Goal: Information Seeking & Learning: Learn about a topic

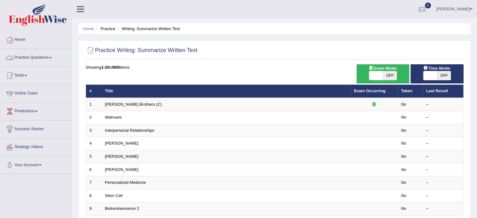
click at [50, 55] on link "Practice Questions" at bounding box center [35, 57] width 71 height 16
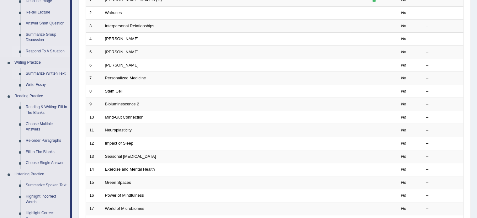
scroll to position [115, 0]
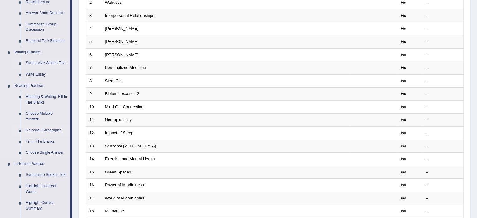
click at [38, 130] on link "Re-order Paragraphs" at bounding box center [46, 130] width 47 height 11
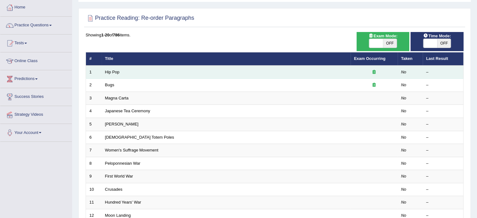
scroll to position [42, 0]
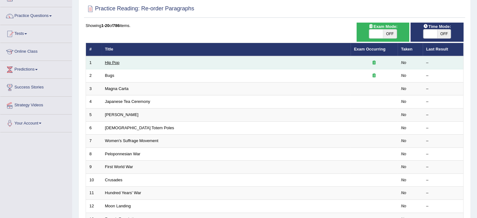
click at [110, 63] on link "Hip Pop" at bounding box center [112, 62] width 14 height 5
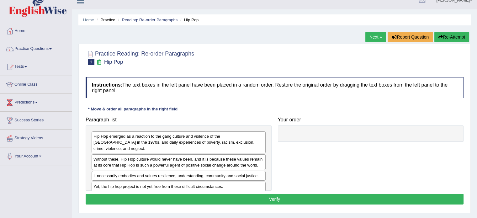
scroll to position [31, 0]
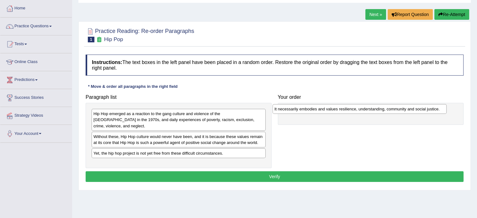
drag, startPoint x: 110, startPoint y: 148, endPoint x: 291, endPoint y: 110, distance: 184.9
click at [291, 110] on div "It necessarily embodies and values resilience, understanding, community and soc…" at bounding box center [359, 109] width 174 height 10
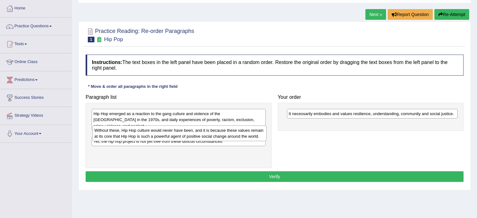
click at [189, 133] on div "Without these, Hip Hop culture would never have been, and it is because these v…" at bounding box center [179, 133] width 174 height 16
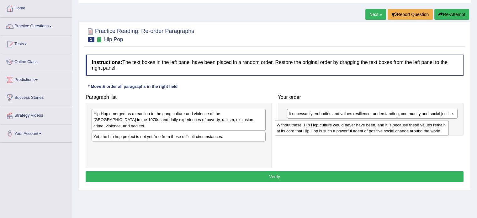
drag, startPoint x: 212, startPoint y: 134, endPoint x: 403, endPoint y: 126, distance: 191.4
click at [403, 126] on div "Without these, Hip Hop culture would never have been, and it is because these v…" at bounding box center [362, 128] width 174 height 16
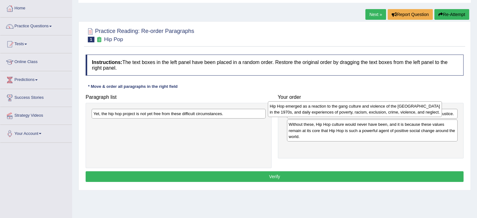
drag, startPoint x: 119, startPoint y: 122, endPoint x: 296, endPoint y: 114, distance: 176.7
click at [296, 114] on div "Hip Hop emerged as a reaction to the gang culture and violence of the South Bro…" at bounding box center [355, 109] width 174 height 16
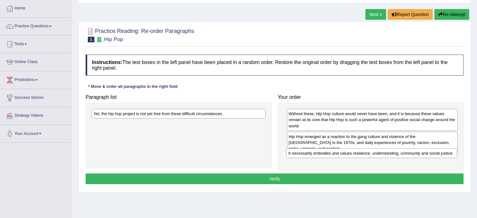
drag, startPoint x: 307, startPoint y: 114, endPoint x: 307, endPoint y: 154, distance: 39.5
click at [307, 154] on div "It necessarily embodies and values resilience, understanding, community and soc…" at bounding box center [371, 153] width 171 height 10
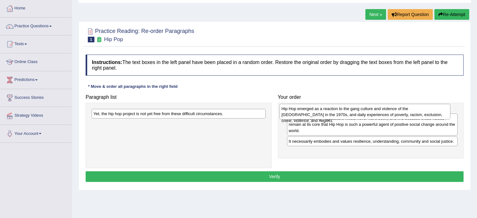
drag, startPoint x: 310, startPoint y: 139, endPoint x: 299, endPoint y: 110, distance: 30.4
click at [299, 110] on div "Hip Hop emerged as a reaction to the gang culture and violence of the South Bro…" at bounding box center [364, 112] width 171 height 16
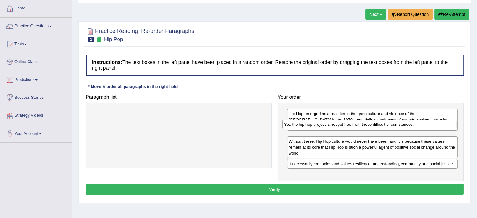
drag, startPoint x: 217, startPoint y: 118, endPoint x: 391, endPoint y: 126, distance: 174.2
click at [391, 126] on div "Yet, the hip hop project is not yet free from these difficult circumstances." at bounding box center [369, 124] width 174 height 10
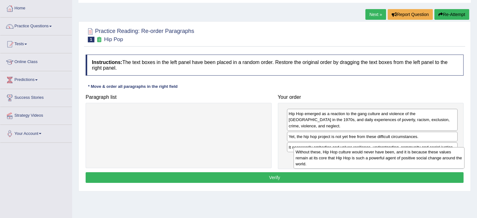
drag, startPoint x: 343, startPoint y: 148, endPoint x: 348, endPoint y: 158, distance: 10.8
click at [349, 159] on div "Without these, Hip Hop culture would never have been, and it is because these v…" at bounding box center [378, 158] width 171 height 22
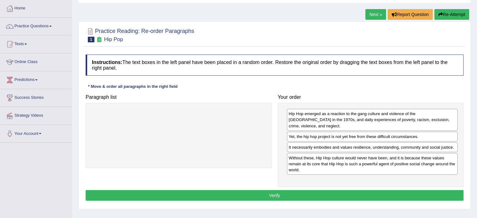
click at [237, 190] on button "Verify" at bounding box center [275, 195] width 378 height 11
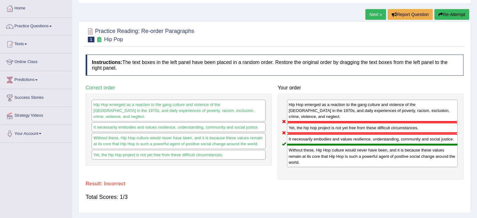
click at [378, 14] on link "Next »" at bounding box center [375, 14] width 21 height 11
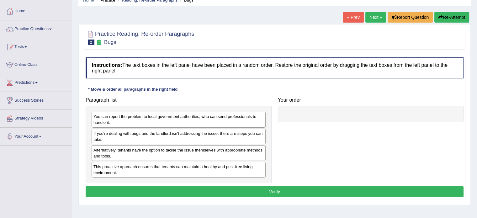
scroll to position [31, 0]
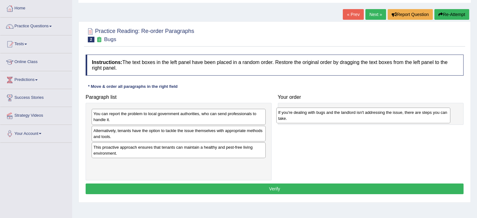
drag, startPoint x: 137, startPoint y: 134, endPoint x: 324, endPoint y: 114, distance: 187.3
click at [324, 114] on div "If you're dealing with bugs and the landlord isn't addressing the issue, there …" at bounding box center [363, 116] width 174 height 16
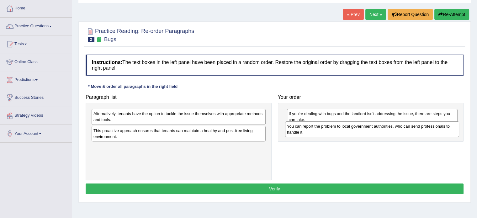
drag, startPoint x: 115, startPoint y: 118, endPoint x: 309, endPoint y: 130, distance: 193.9
click at [309, 130] on div "You can report the problem to local government authorities, who can send profes…" at bounding box center [372, 129] width 174 height 16
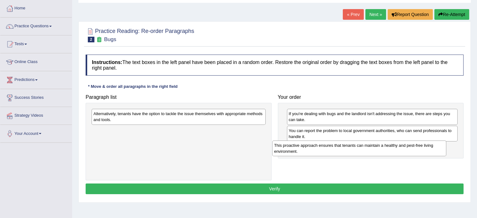
drag, startPoint x: 132, startPoint y: 135, endPoint x: 312, endPoint y: 150, distance: 181.2
click at [312, 150] on div "This proactive approach ensures that tenants can maintain a healthy and pest-fr…" at bounding box center [359, 148] width 174 height 16
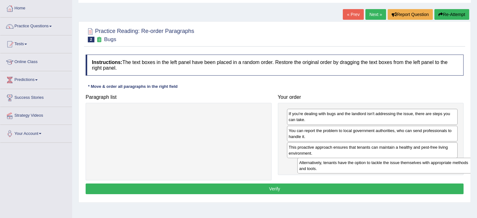
drag, startPoint x: 131, startPoint y: 119, endPoint x: 336, endPoint y: 168, distance: 211.1
click at [337, 168] on div "Alternatively, tenants have the option to tackle the issue themselves with appr…" at bounding box center [384, 166] width 174 height 16
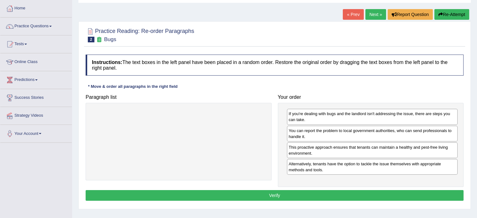
click at [282, 197] on button "Verify" at bounding box center [275, 195] width 378 height 11
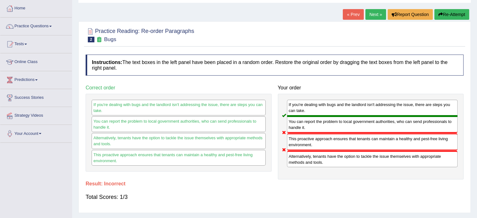
click at [375, 17] on link "Next »" at bounding box center [375, 14] width 21 height 11
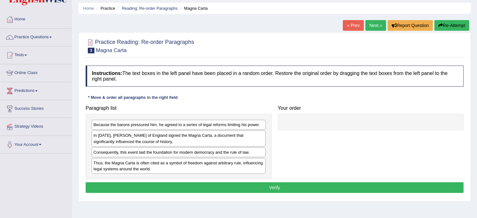
scroll to position [21, 0]
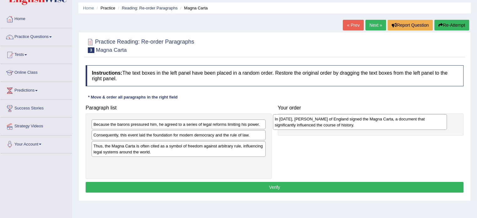
drag, startPoint x: 113, startPoint y: 138, endPoint x: 296, endPoint y: 122, distance: 183.8
click at [296, 122] on div "In 1215, King John of England signed the Magna Carta, a document that significa…" at bounding box center [360, 122] width 174 height 16
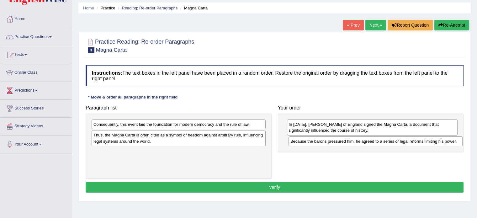
drag, startPoint x: 197, startPoint y: 125, endPoint x: 394, endPoint y: 142, distance: 197.6
click at [394, 142] on div "Because the barons pressured him, he agreed to a series of legal reforms limiti…" at bounding box center [375, 141] width 174 height 10
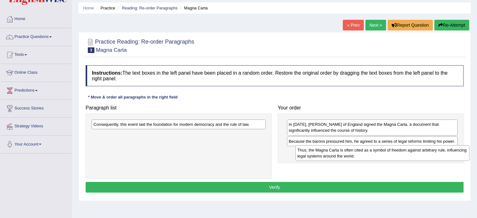
drag, startPoint x: 111, startPoint y: 140, endPoint x: 310, endPoint y: 156, distance: 200.0
click at [312, 156] on div "Thus, the Magna Carta is often cited as a symbol of freedom against arbitrary r…" at bounding box center [382, 153] width 174 height 16
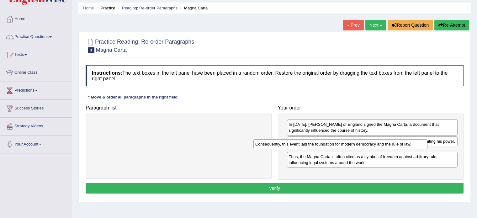
drag, startPoint x: 143, startPoint y: 126, endPoint x: 305, endPoint y: 145, distance: 163.0
click at [305, 145] on div "Consequently, this event laid the foundation for modern democracy and the rule …" at bounding box center [340, 144] width 174 height 10
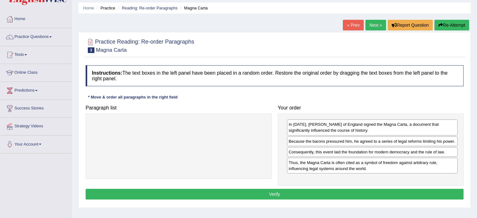
click at [291, 193] on button "Verify" at bounding box center [275, 194] width 378 height 11
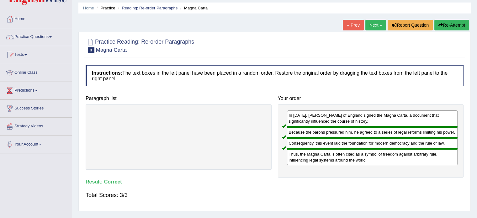
click at [50, 34] on link "Practice Questions" at bounding box center [35, 36] width 71 height 16
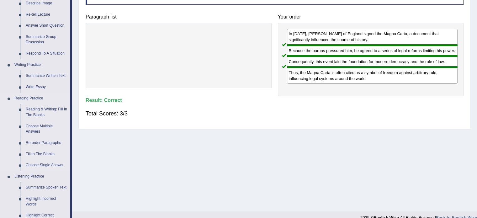
scroll to position [104, 0]
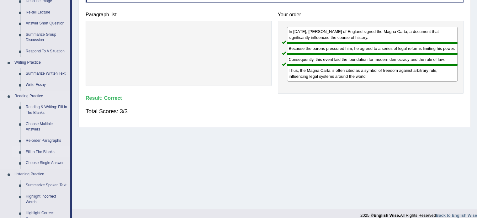
click at [46, 153] on link "Fill In The Blanks" at bounding box center [46, 151] width 47 height 11
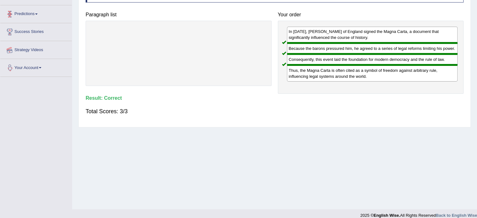
scroll to position [111, 0]
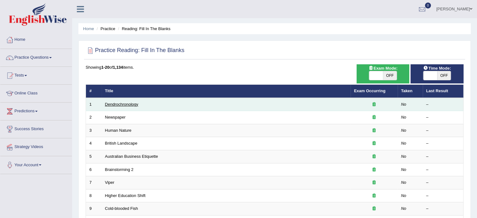
click at [120, 103] on link "Dendrochronology" at bounding box center [121, 104] width 33 height 5
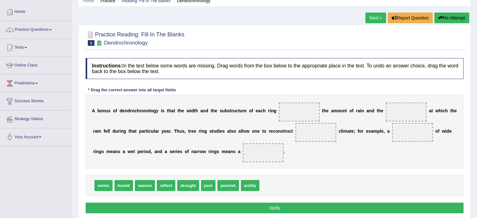
scroll to position [31, 0]
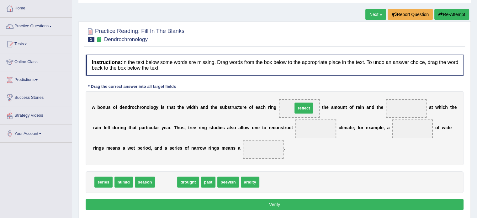
drag, startPoint x: 165, startPoint y: 183, endPoint x: 302, endPoint y: 109, distance: 156.3
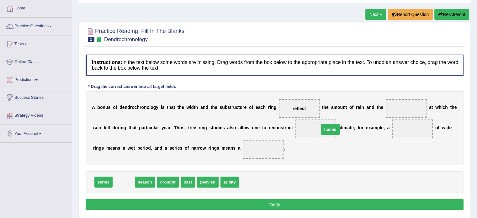
drag, startPoint x: 122, startPoint y: 180, endPoint x: 323, endPoint y: 128, distance: 207.7
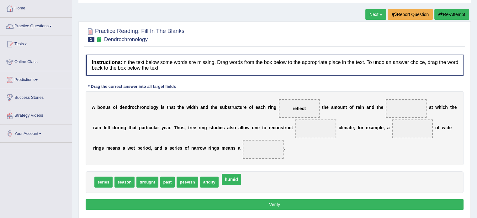
drag, startPoint x: 316, startPoint y: 129, endPoint x: 232, endPoint y: 179, distance: 98.3
drag, startPoint x: 169, startPoint y: 148, endPoint x: 198, endPoint y: 148, distance: 28.8
click at [198, 148] on div "A b o n u s o f d e n d r o c h r o n o l o g y i s t h a t t h e w i d t h a n…" at bounding box center [275, 128] width 378 height 74
drag, startPoint x: 99, startPoint y: 181, endPoint x: 415, endPoint y: 125, distance: 321.3
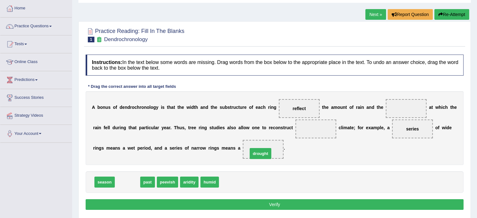
drag, startPoint x: 125, startPoint y: 181, endPoint x: 258, endPoint y: 153, distance: 136.0
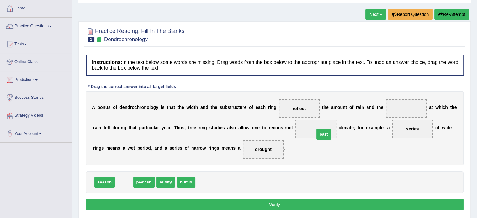
drag, startPoint x: 124, startPoint y: 182, endPoint x: 316, endPoint y: 129, distance: 199.4
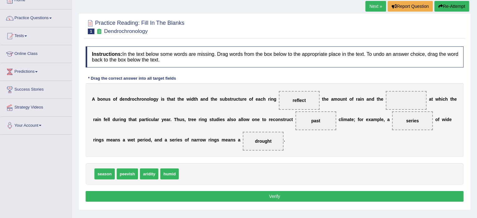
scroll to position [52, 0]
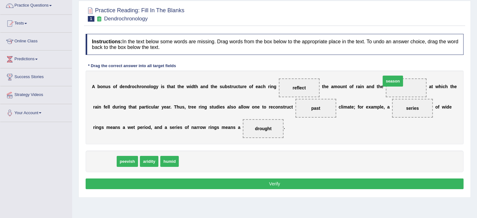
drag, startPoint x: 105, startPoint y: 161, endPoint x: 406, endPoint y: 82, distance: 310.8
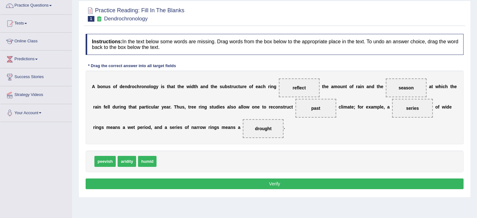
click at [266, 185] on button "Verify" at bounding box center [275, 183] width 378 height 11
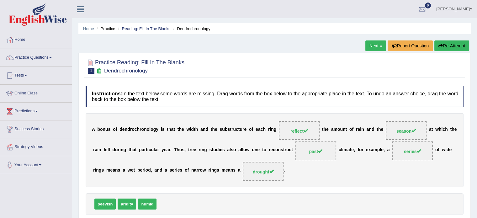
scroll to position [0, 0]
click at [371, 47] on link "Next »" at bounding box center [375, 45] width 21 height 11
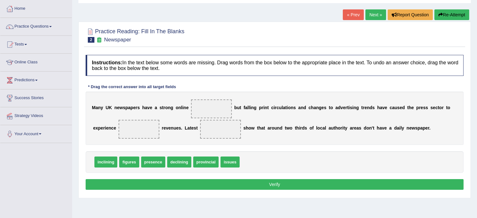
scroll to position [31, 0]
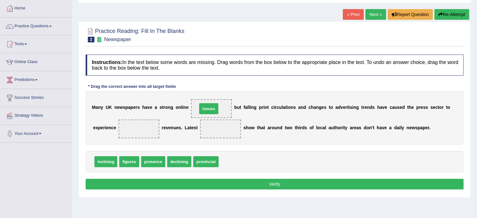
drag, startPoint x: 230, startPoint y: 162, endPoint x: 209, endPoint y: 109, distance: 57.1
drag, startPoint x: 179, startPoint y: 161, endPoint x: 140, endPoint y: 131, distance: 48.5
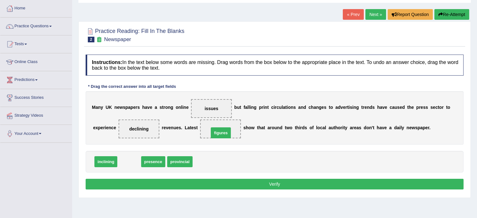
drag, startPoint x: 130, startPoint y: 161, endPoint x: 226, endPoint y: 131, distance: 100.9
click at [275, 185] on button "Verify" at bounding box center [275, 184] width 378 height 11
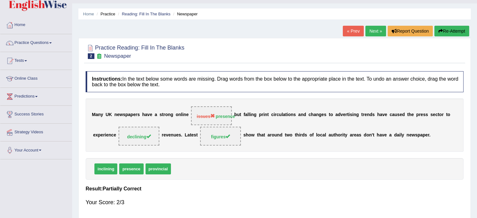
scroll to position [0, 0]
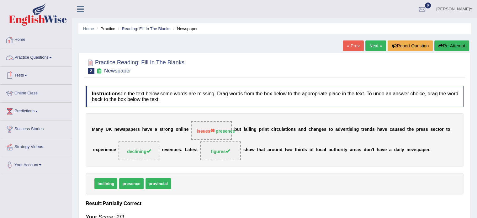
click at [46, 57] on link "Practice Questions" at bounding box center [35, 57] width 71 height 16
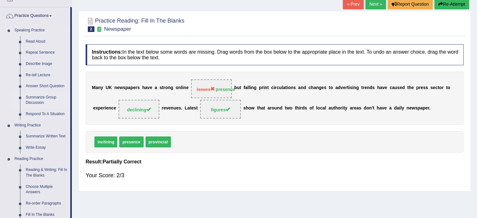
scroll to position [94, 0]
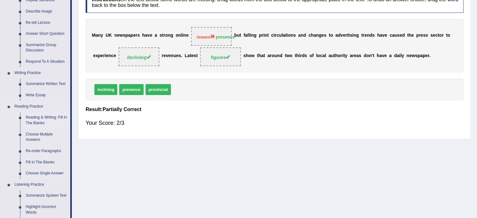
click at [40, 117] on link "Reading & Writing: Fill In The Blanks" at bounding box center [46, 120] width 47 height 17
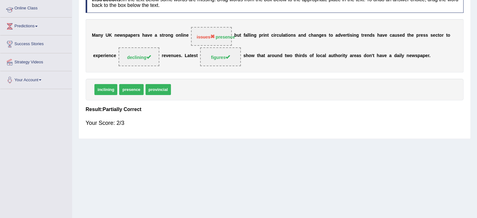
scroll to position [110, 0]
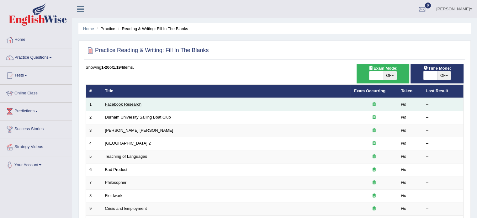
click at [118, 103] on link "Facebook Research" at bounding box center [123, 104] width 36 height 5
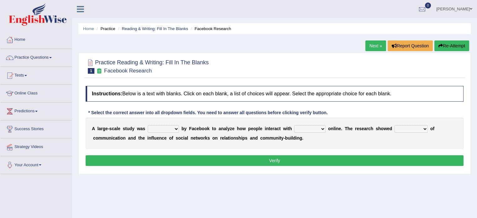
click at [165, 130] on select "surveyed had asked made" at bounding box center [163, 129] width 31 height 8
click at [172, 128] on select "surveyed had asked made" at bounding box center [163, 129] width 31 height 8
select select "surveyed"
click at [148, 125] on select "surveyed had asked made" at bounding box center [163, 129] width 31 height 8
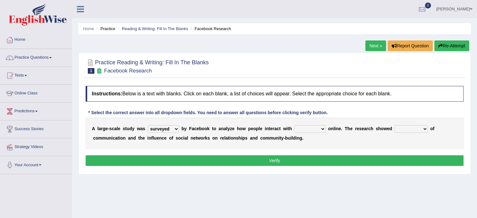
click at [300, 129] on select "together all each other another" at bounding box center [309, 129] width 31 height 8
select select "each other"
click at [294, 125] on select "together all each other another" at bounding box center [309, 129] width 31 height 8
click at [423, 131] on select "advantages standards fellowships patterns" at bounding box center [410, 129] width 33 height 8
select select "patterns"
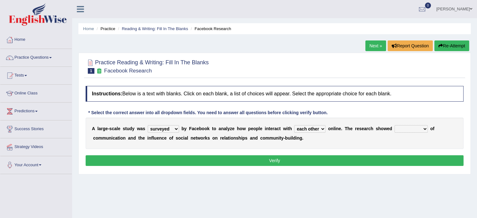
click at [394, 125] on select "advantages standards fellowships patterns" at bounding box center [410, 129] width 33 height 8
click at [255, 159] on button "Verify" at bounding box center [275, 160] width 378 height 11
